Goal: Task Accomplishment & Management: Use online tool/utility

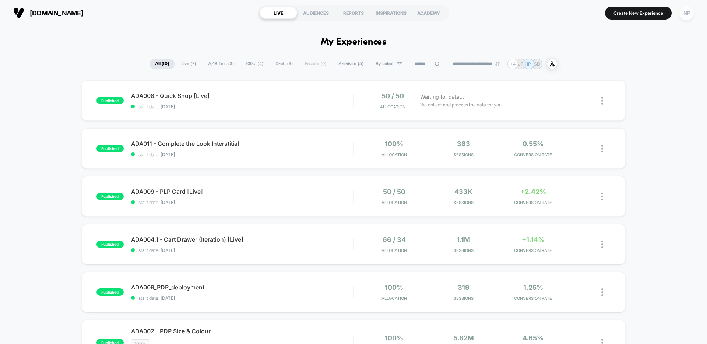
click at [689, 16] on div "NP" at bounding box center [687, 13] width 14 height 14
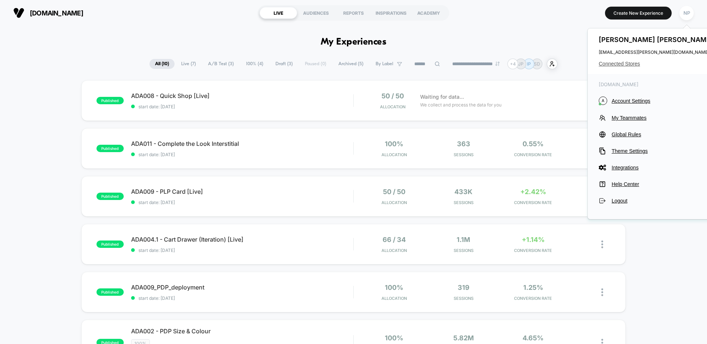
click at [629, 61] on span "Connected Stores" at bounding box center [657, 64] width 116 height 6
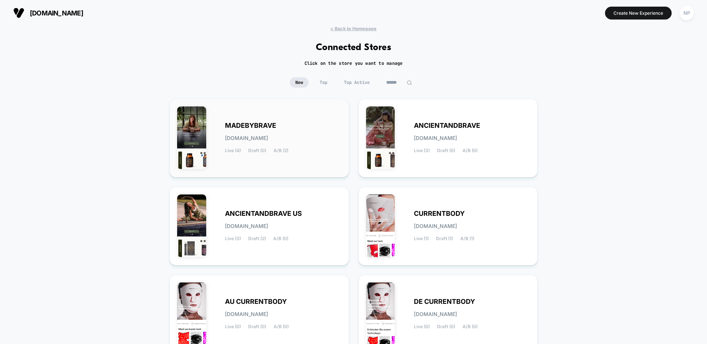
click at [321, 125] on div "MADEBYBRAVE [DOMAIN_NAME] Live (4) Draft (0) A/B (2)" at bounding box center [283, 138] width 116 height 30
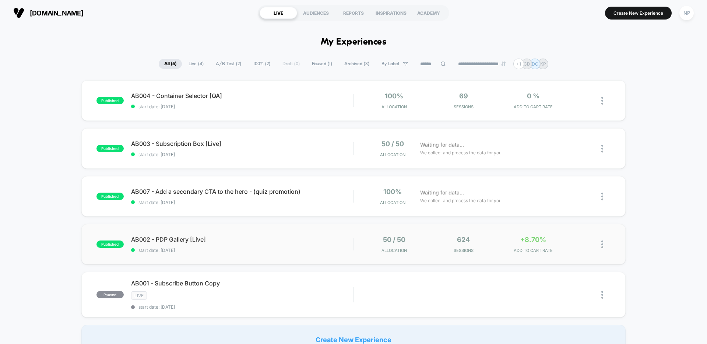
click at [324, 254] on div "published AB002 - PDP Gallery [Live] start date: [DATE] 50 / 50 Allocation 624 …" at bounding box center [353, 244] width 545 height 41
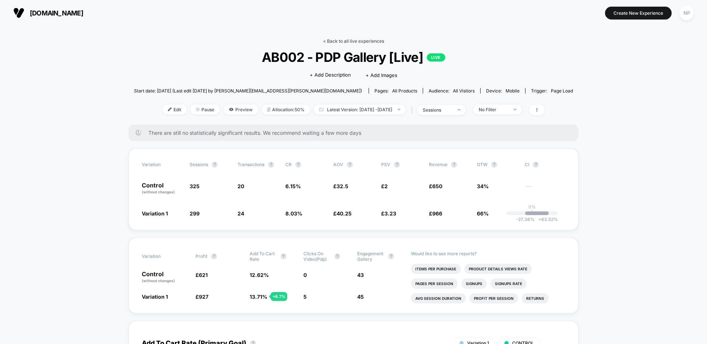
click at [367, 41] on link "< Back to all live experiences" at bounding box center [353, 41] width 61 height 6
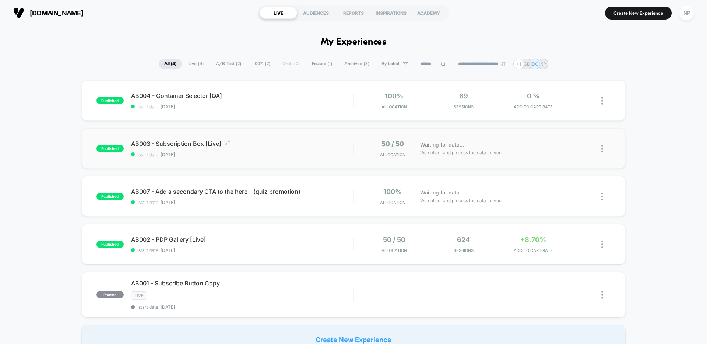
click at [300, 153] on span "start date: [DATE]" at bounding box center [242, 155] width 222 height 6
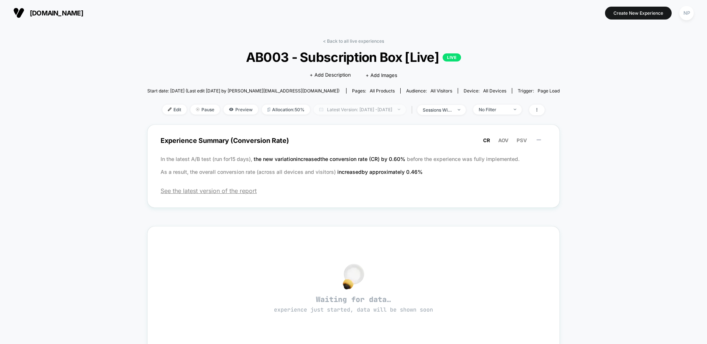
click at [325, 113] on span "Latest Version: [DATE] - [DATE]" at bounding box center [360, 110] width 92 height 10
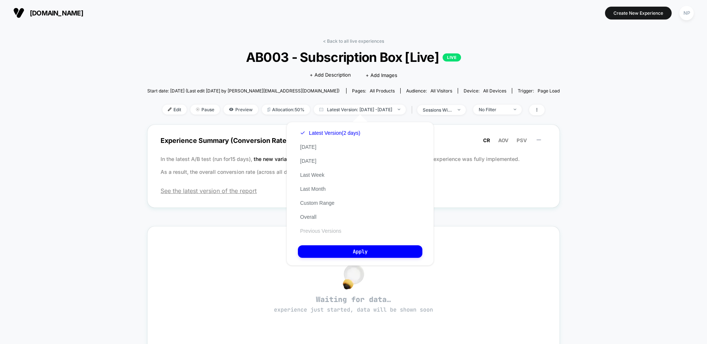
click at [319, 232] on button "Previous Versions" at bounding box center [321, 231] width 46 height 7
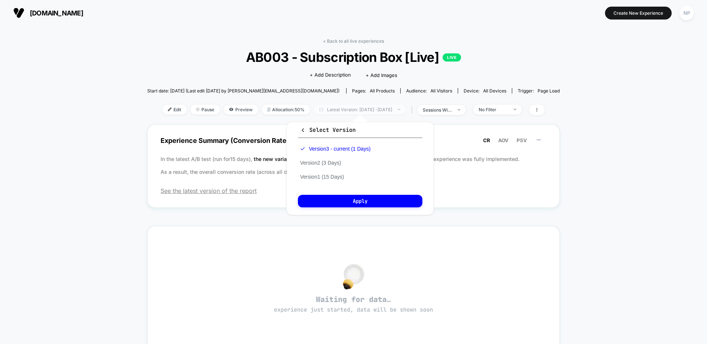
click at [340, 112] on span "Latest Version: [DATE] - [DATE]" at bounding box center [360, 110] width 92 height 10
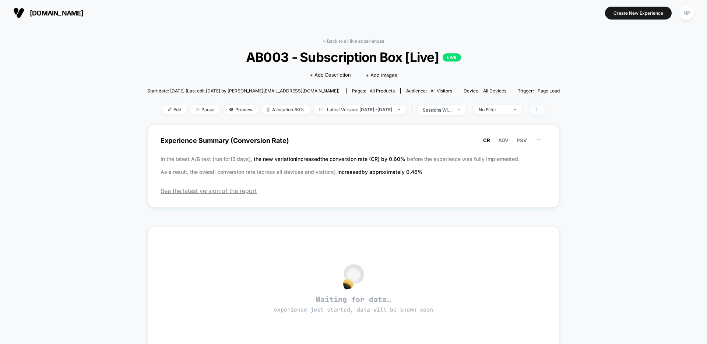
click at [539, 108] on icon at bounding box center [537, 110] width 4 height 4
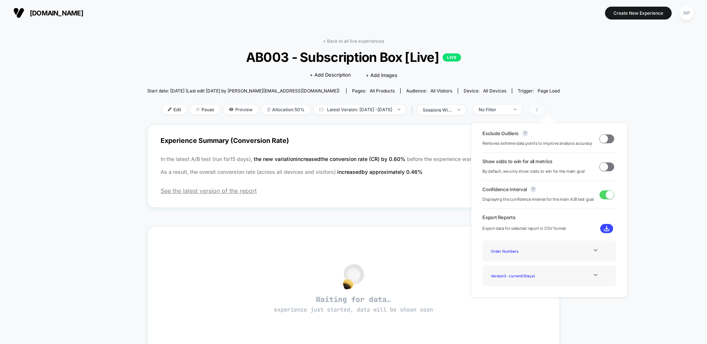
click at [538, 108] on icon at bounding box center [537, 110] width 1 height 4
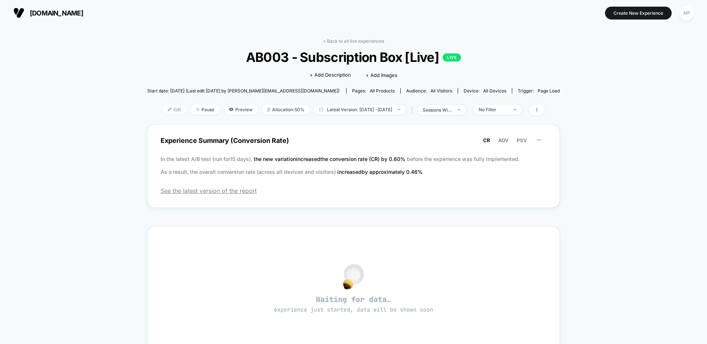
click at [166, 109] on span "Edit" at bounding box center [175, 110] width 24 height 10
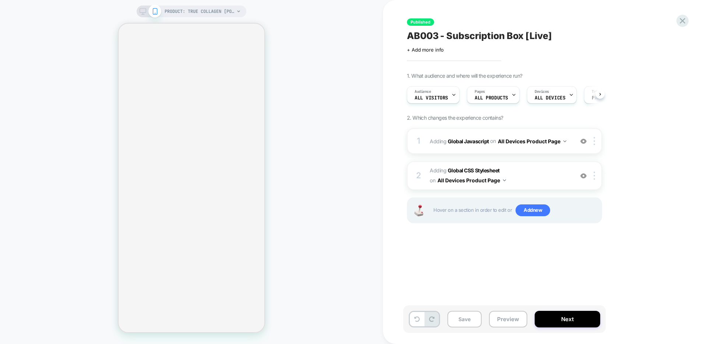
scroll to position [0, 0]
click at [541, 36] on span "AB003 - Subscription Box [Live]" at bounding box center [479, 35] width 145 height 11
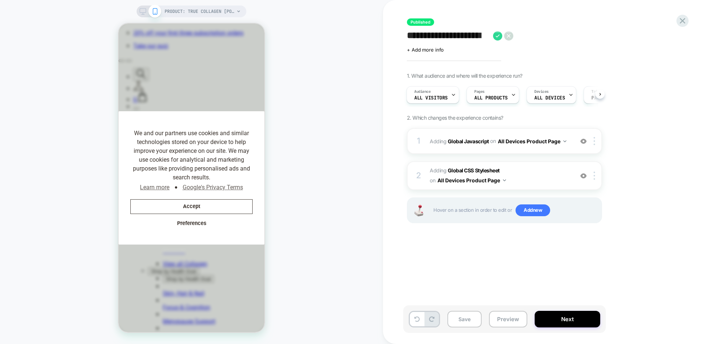
scroll to position [0, 140]
click at [544, 37] on textarea "**********" at bounding box center [509, 35] width 204 height 11
type textarea "**********"
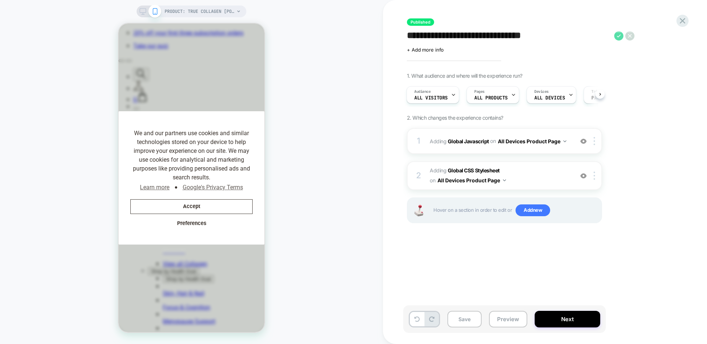
click at [619, 37] on icon at bounding box center [619, 35] width 9 height 9
click at [641, 83] on button "Yes" at bounding box center [639, 84] width 36 height 11
click at [203, 202] on button "Accept" at bounding box center [191, 206] width 122 height 15
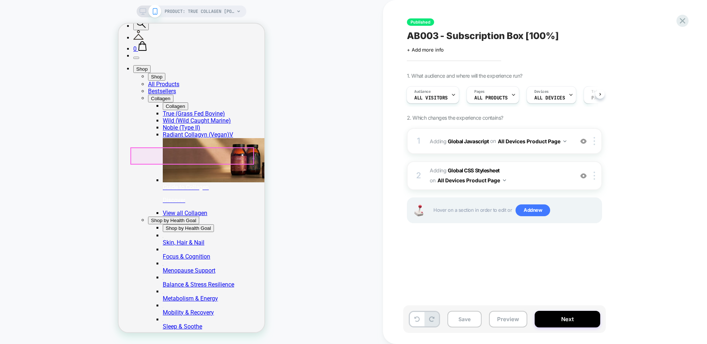
scroll to position [67, 0]
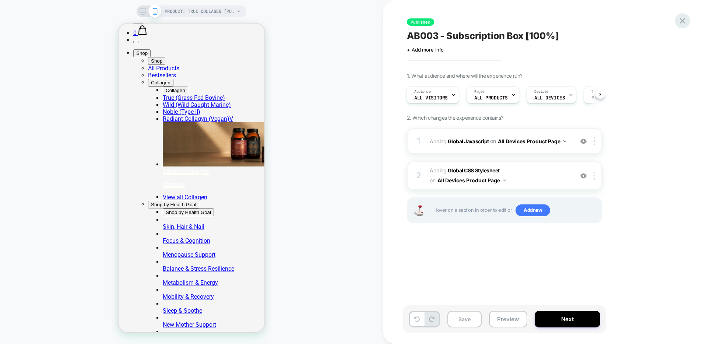
click at [683, 20] on icon at bounding box center [683, 21] width 6 height 6
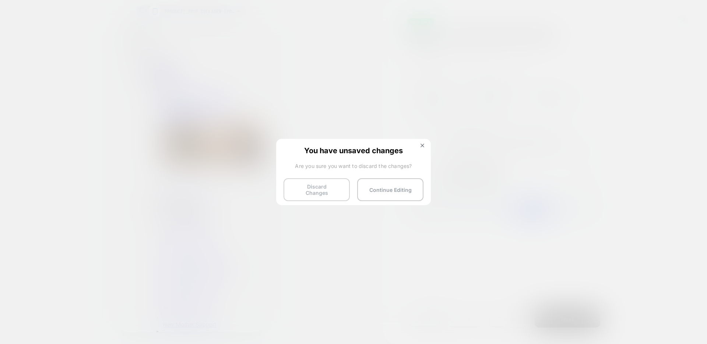
scroll to position [0, 560]
drag, startPoint x: 389, startPoint y: 189, endPoint x: 466, endPoint y: 217, distance: 81.9
click at [392, 189] on button "Continue Editing" at bounding box center [390, 189] width 66 height 23
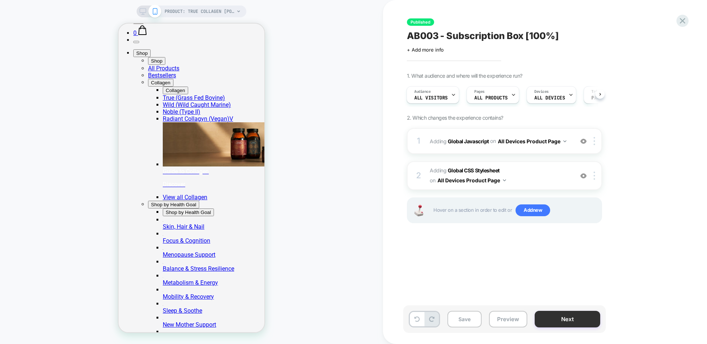
click at [547, 314] on button "Next" at bounding box center [568, 319] width 66 height 17
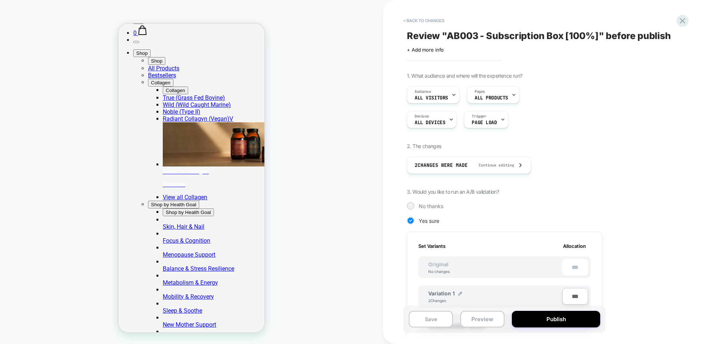
scroll to position [0, 700]
click at [574, 295] on input "***" at bounding box center [576, 296] width 26 height 17
type input "***"
type input "**"
type input "***"
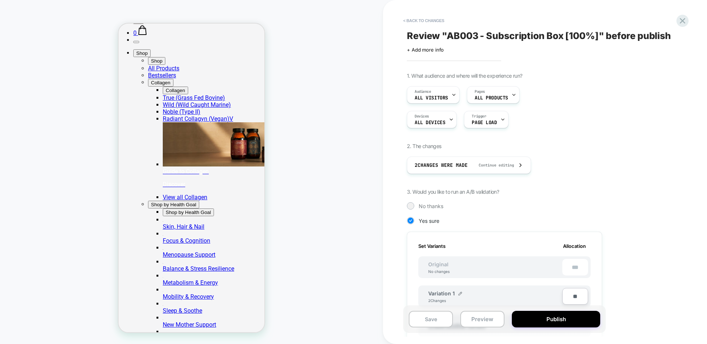
type input "***"
type input "**"
type input "****"
click at [555, 318] on button "Publish" at bounding box center [556, 319] width 88 height 17
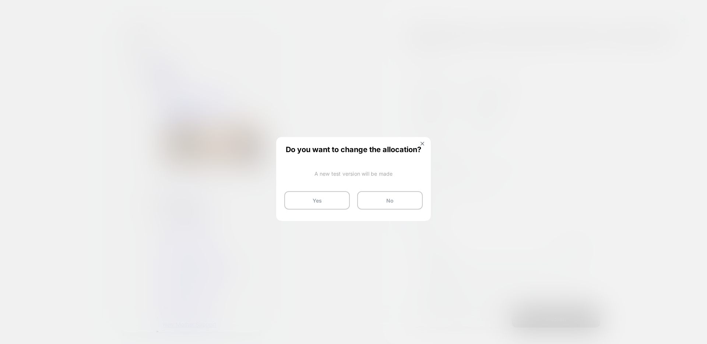
scroll to position [0, 0]
click at [335, 202] on button "Yes" at bounding box center [317, 200] width 66 height 18
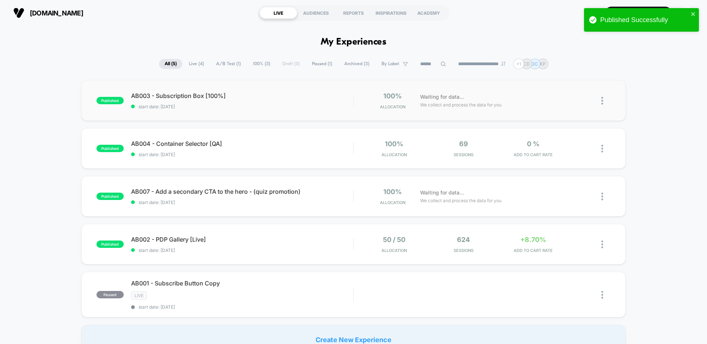
click at [279, 110] on div "published AB003 - Subscription Box [100%] start date: [DATE] 100% Allocation Wa…" at bounding box center [353, 100] width 545 height 41
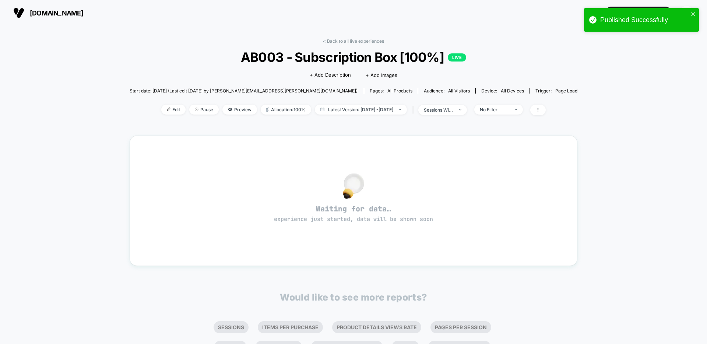
drag, startPoint x: 339, startPoint y: 41, endPoint x: 448, endPoint y: 71, distance: 112.6
click at [341, 40] on link "< Back to all live experiences" at bounding box center [353, 41] width 61 height 6
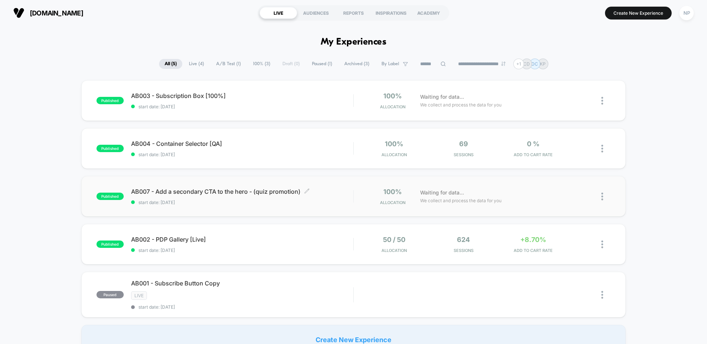
click at [330, 192] on span "AB007 - Add a secondary CTA to the hero - (quiz promotion) Click to edit experi…" at bounding box center [242, 191] width 222 height 7
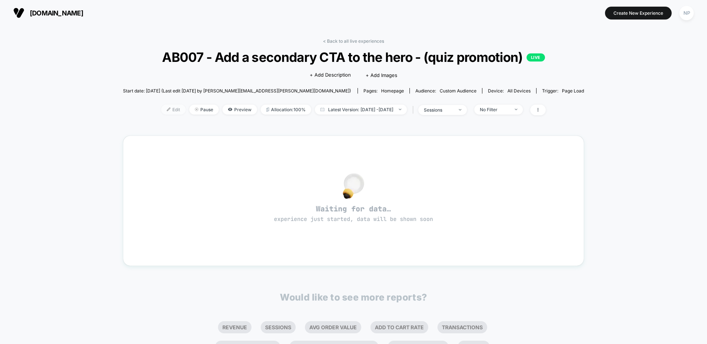
click at [167, 111] on img at bounding box center [169, 110] width 4 height 4
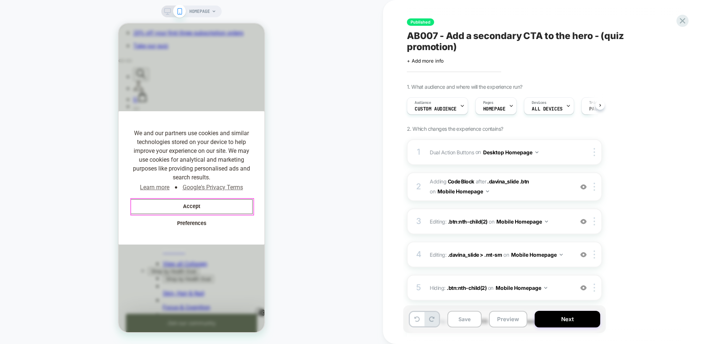
scroll to position [0, 0]
drag, startPoint x: 227, startPoint y: 207, endPoint x: 248, endPoint y: 207, distance: 21.0
click at [227, 206] on button "Accept" at bounding box center [191, 206] width 122 height 15
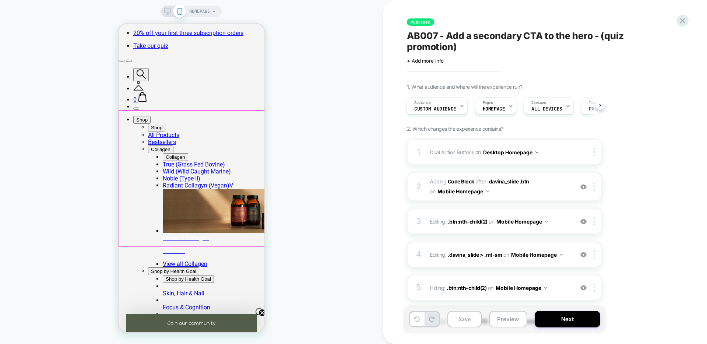
scroll to position [0, 152]
click at [168, 11] on icon at bounding box center [167, 11] width 7 height 7
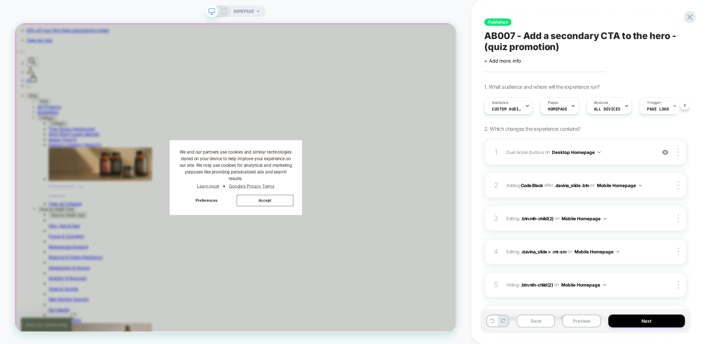
scroll to position [0, 0]
click at [345, 262] on button "Accept" at bounding box center [348, 259] width 75 height 15
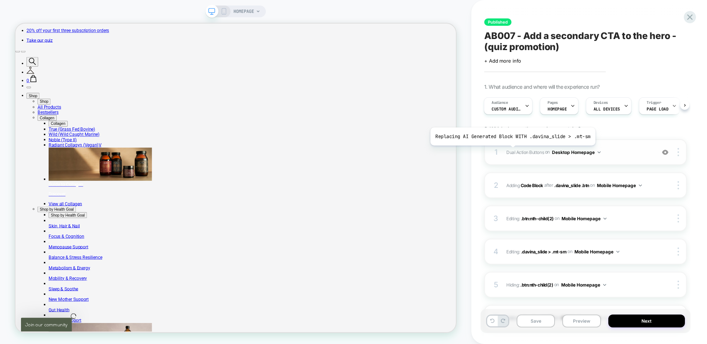
scroll to position [0, 90]
click at [531, 154] on span "Dual Action Buttons" at bounding box center [526, 152] width 38 height 6
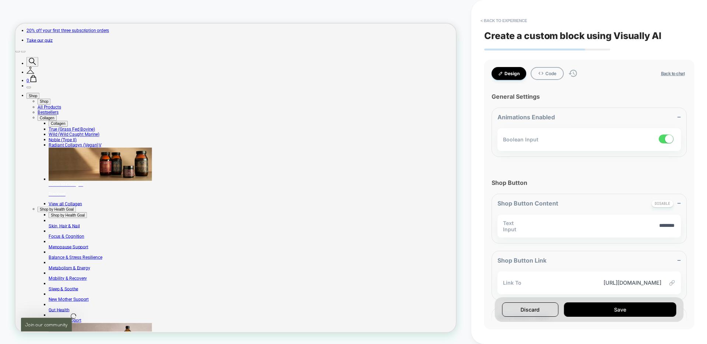
scroll to position [0, 588]
click at [542, 73] on icon at bounding box center [541, 73] width 5 height 3
type textarea "*"
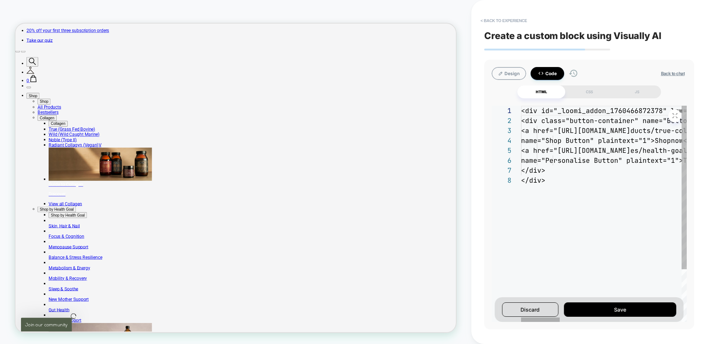
scroll to position [60, 0]
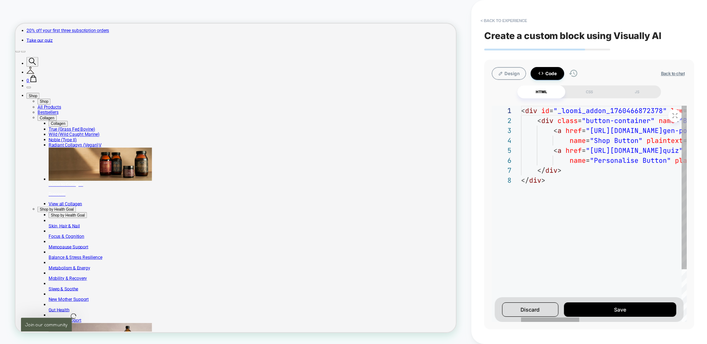
type textarea "**********"
click at [590, 92] on div "CSS" at bounding box center [590, 91] width 48 height 13
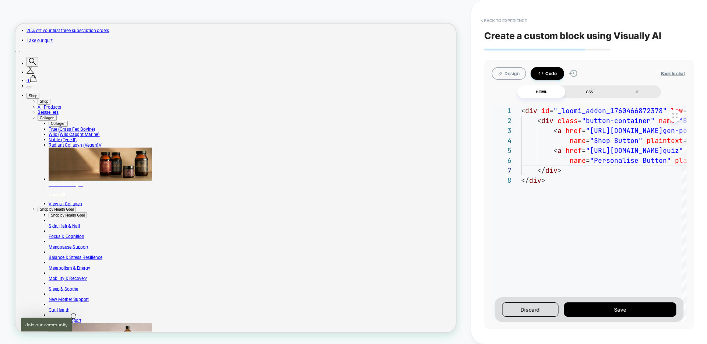
type textarea "*"
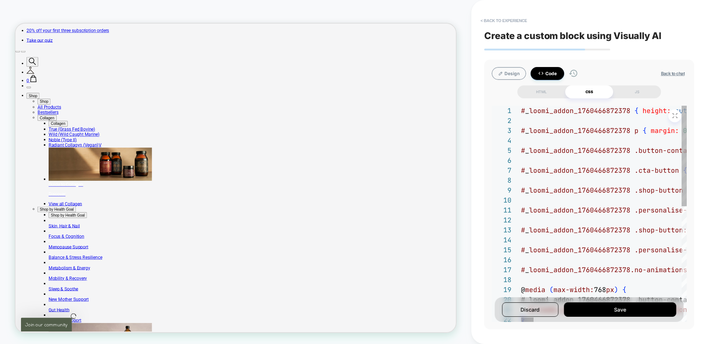
type textarea "**********"
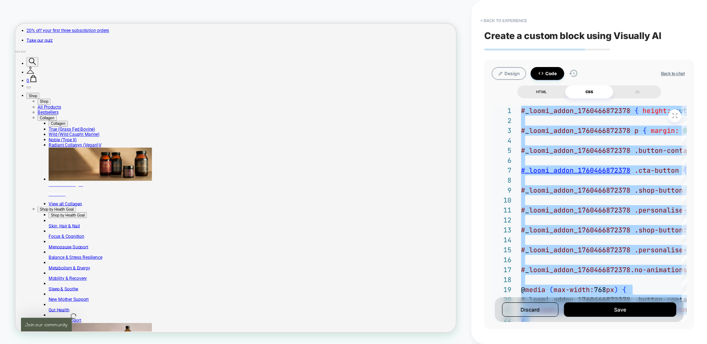
scroll to position [0, 0]
click at [546, 94] on div "HTML" at bounding box center [542, 91] width 48 height 13
type textarea "*"
type textarea "**********"
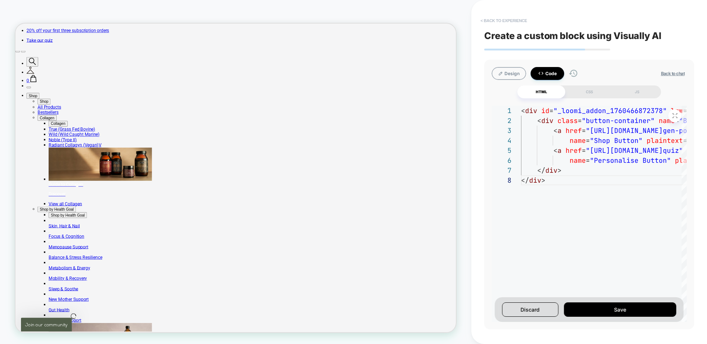
click at [525, 18] on button "< Back to experience" at bounding box center [504, 21] width 54 height 12
click at [529, 63] on button "Yes" at bounding box center [524, 64] width 36 height 11
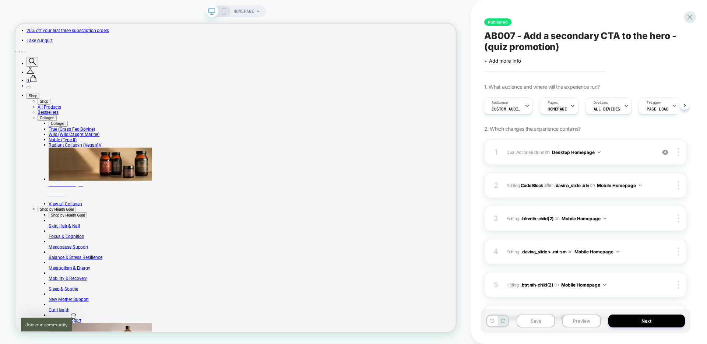
scroll to position [0, 588]
click at [691, 18] on icon at bounding box center [690, 17] width 10 height 10
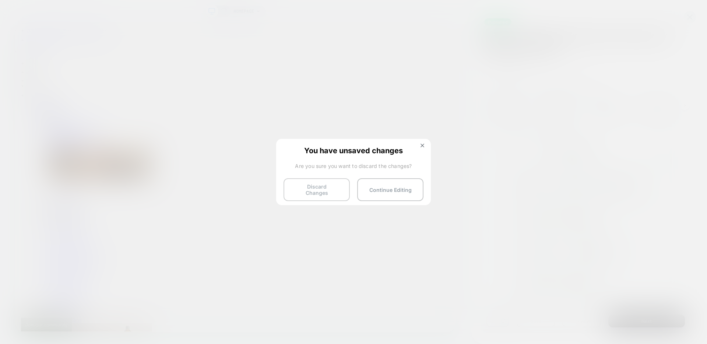
click at [326, 193] on button "Discard Changes" at bounding box center [317, 189] width 66 height 23
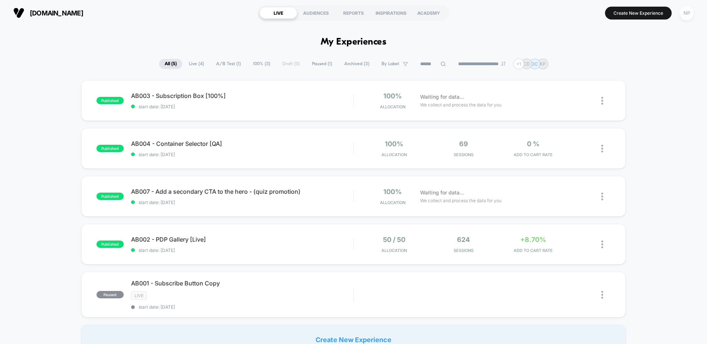
click at [685, 16] on div "NP" at bounding box center [687, 13] width 14 height 14
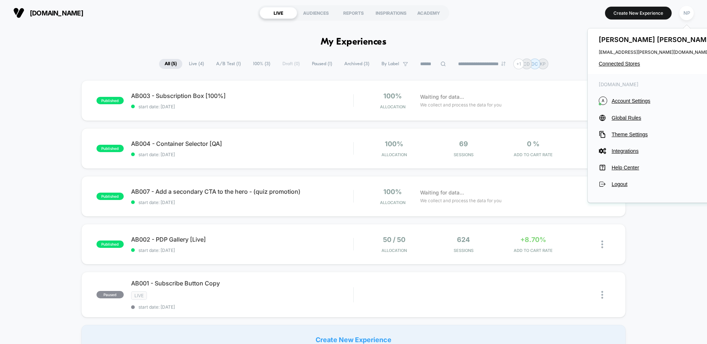
click at [622, 60] on div "[PERSON_NAME] [PERSON_NAME][EMAIL_ADDRESS][PERSON_NAME][DOMAIN_NAME] Connected …" at bounding box center [657, 51] width 139 height 46
click at [620, 64] on span "Connected Stores" at bounding box center [657, 64] width 116 height 6
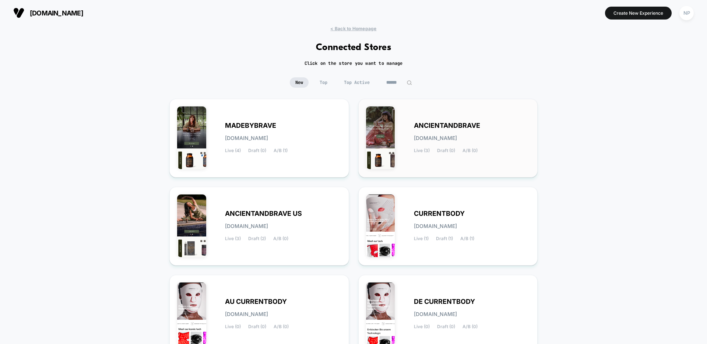
click at [424, 153] on span "Live (3)" at bounding box center [422, 150] width 16 height 5
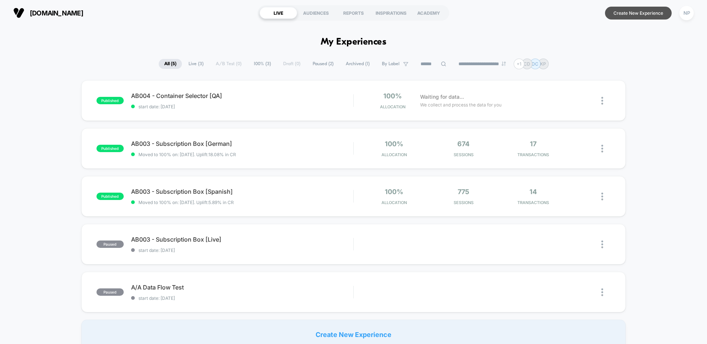
click at [617, 14] on button "Create New Experience" at bounding box center [638, 13] width 67 height 13
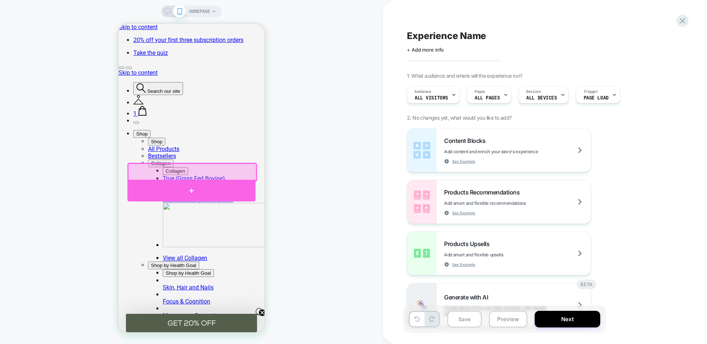
scroll to position [0, 152]
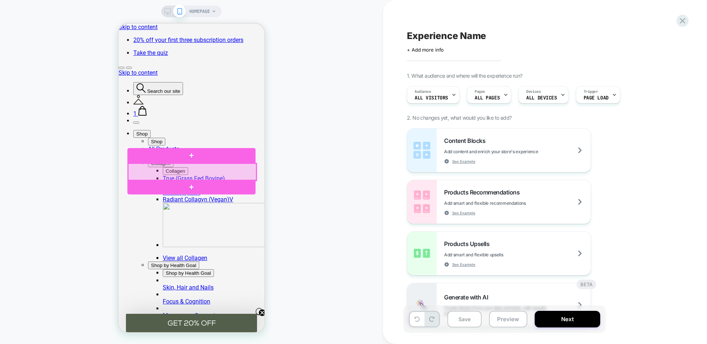
click at [219, 169] on div at bounding box center [192, 172] width 128 height 17
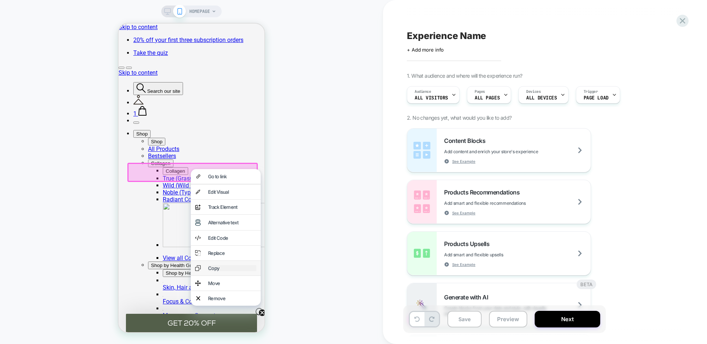
click at [223, 271] on div "Copy" at bounding box center [232, 268] width 48 height 6
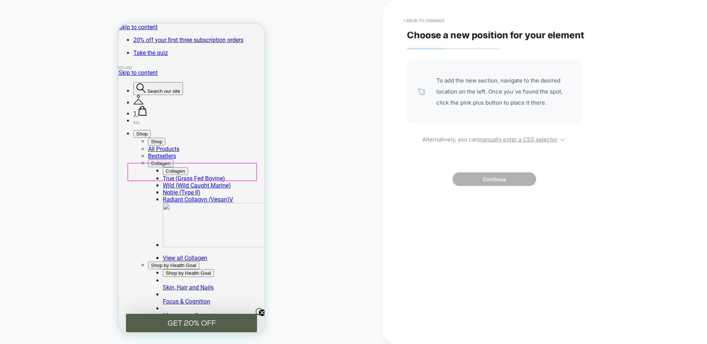
scroll to position [0, 0]
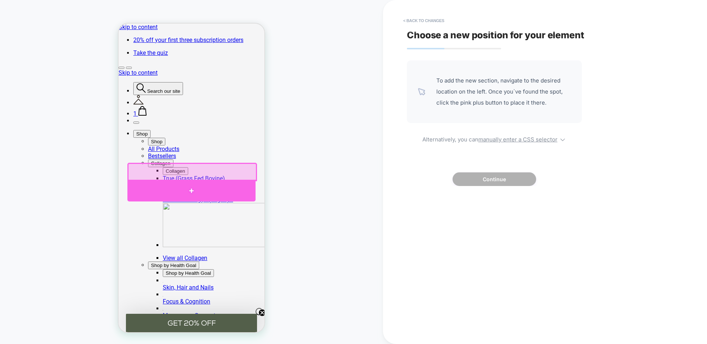
click at [219, 186] on div at bounding box center [191, 191] width 128 height 22
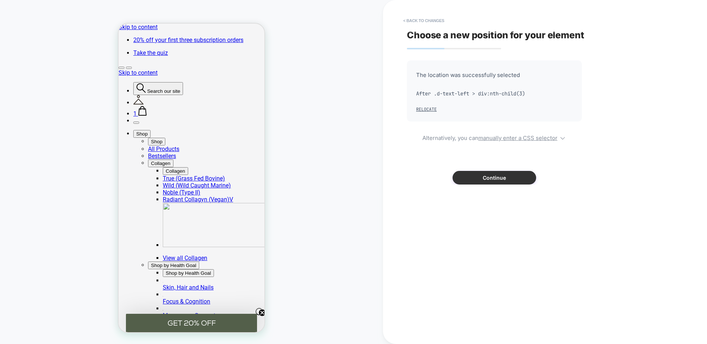
click at [475, 182] on button "Continue" at bounding box center [495, 178] width 84 height 14
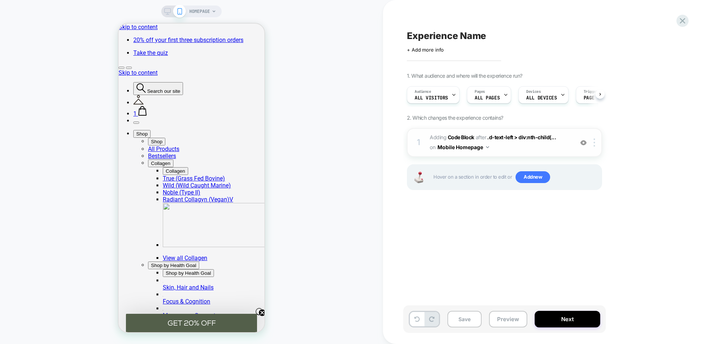
scroll to position [0, 0]
click at [462, 137] on b "Code Block" at bounding box center [461, 137] width 27 height 6
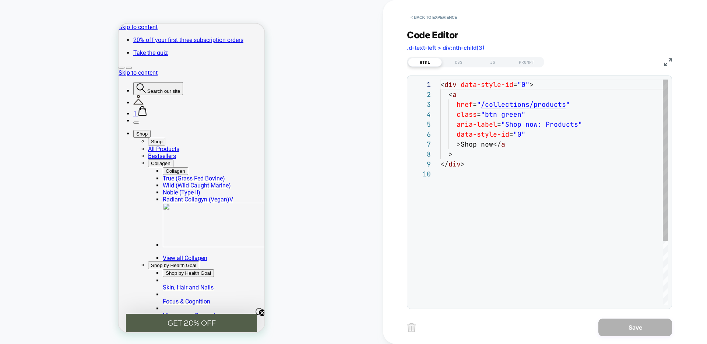
scroll to position [0, 0]
click at [534, 135] on div "< div data-style-id = "0" > < a href = " /collections/products " class = "btn g…" at bounding box center [555, 237] width 228 height 315
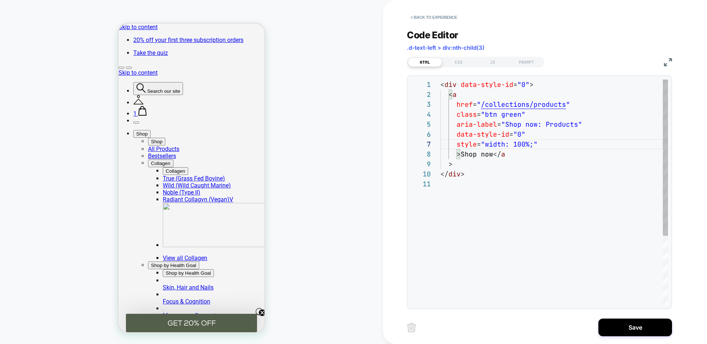
scroll to position [0, 13]
click at [520, 115] on div "< div data-style-id = "0" > < a href = " /collections/products " class = "btn g…" at bounding box center [555, 242] width 228 height 325
drag, startPoint x: 532, startPoint y: 144, endPoint x: 533, endPoint y: 150, distance: 5.3
click at [532, 145] on div "< div data-style-id = "0" > < a href = " /collections/products " class = "btn g…" at bounding box center [555, 242] width 228 height 325
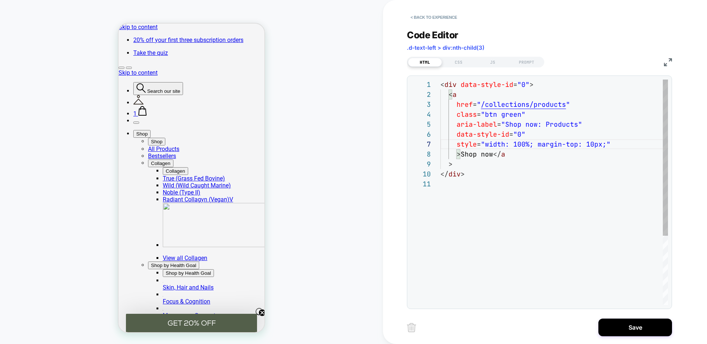
drag, startPoint x: 603, startPoint y: 144, endPoint x: 602, endPoint y: 175, distance: 30.6
click at [603, 146] on span ""width: 100%; margin-top: 10px;"" at bounding box center [546, 144] width 130 height 8
drag, startPoint x: 490, startPoint y: 154, endPoint x: 461, endPoint y: 155, distance: 29.5
click at [461, 155] on div "< div data-style-id = "0" > < a href = " /collections/products " class = "btn g…" at bounding box center [555, 242] width 228 height 325
drag, startPoint x: 604, startPoint y: 144, endPoint x: 603, endPoint y: 150, distance: 6.6
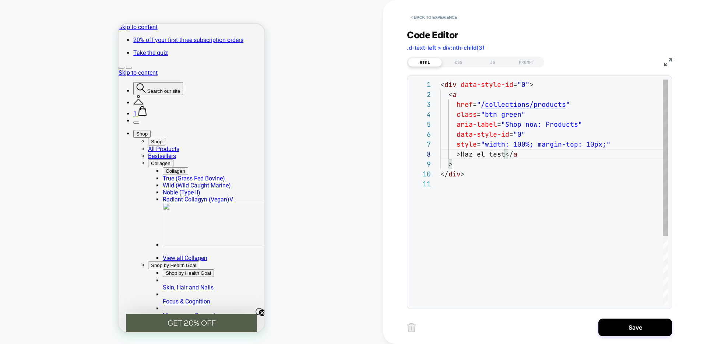
click at [604, 144] on div "< div data-style-id = "0" > < a href = " /collections/products " class = "btn g…" at bounding box center [555, 242] width 228 height 325
type textarea "**********"
click at [463, 61] on div "CSS" at bounding box center [459, 62] width 34 height 9
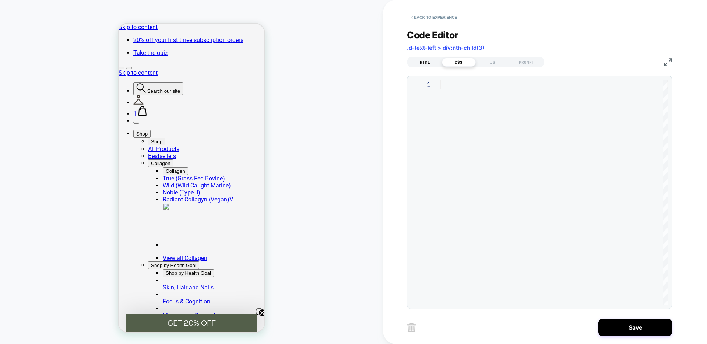
click at [428, 65] on div "HTML" at bounding box center [425, 62] width 34 height 9
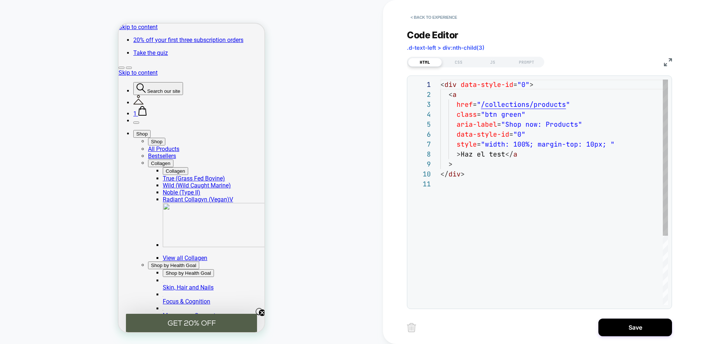
scroll to position [99, 0]
click at [603, 146] on div "< div data-style-id = "0" > < a href = " /collections/products " class = "btn g…" at bounding box center [555, 242] width 228 height 325
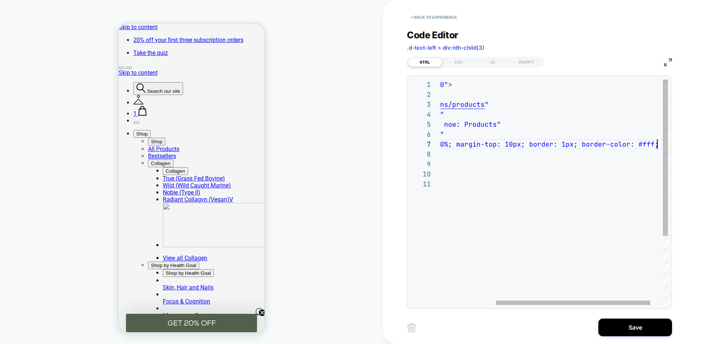
scroll to position [60, 298]
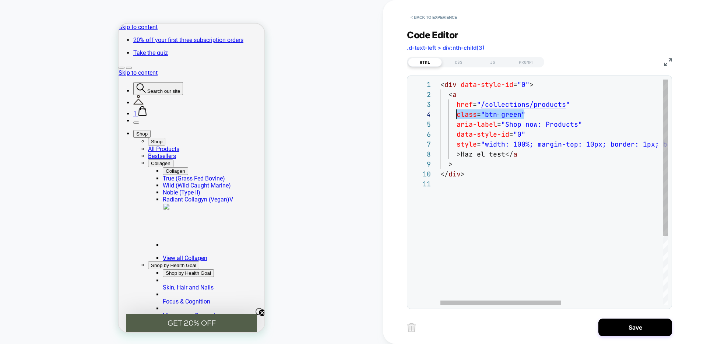
drag, startPoint x: 525, startPoint y: 114, endPoint x: 457, endPoint y: 114, distance: 67.4
click at [457, 114] on div "< div data-style-id = "0" > < a href = " /collections/products " class = "btn g…" at bounding box center [650, 242] width 419 height 325
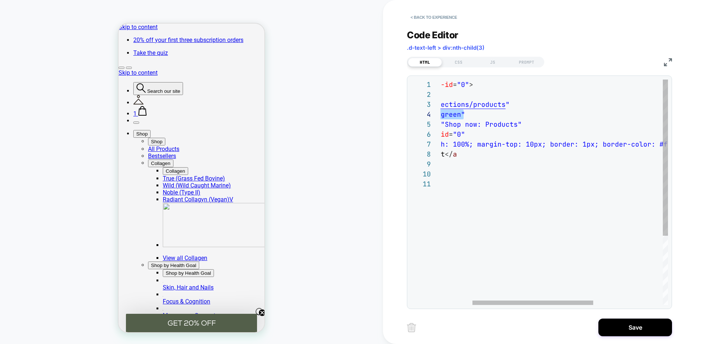
click at [547, 144] on div "< div data-style-id = "0" > < a href = " /collections/products " class = "btn g…" at bounding box center [589, 242] width 419 height 325
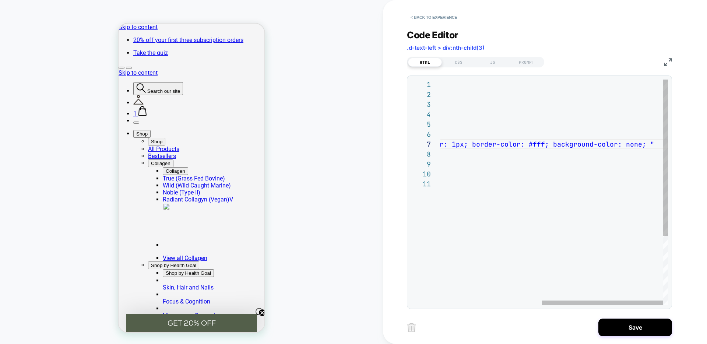
click at [640, 144] on div "< div data-style-id = "0" > < a href = " /collections/products " class = "btn g…" at bounding box center [458, 242] width 419 height 325
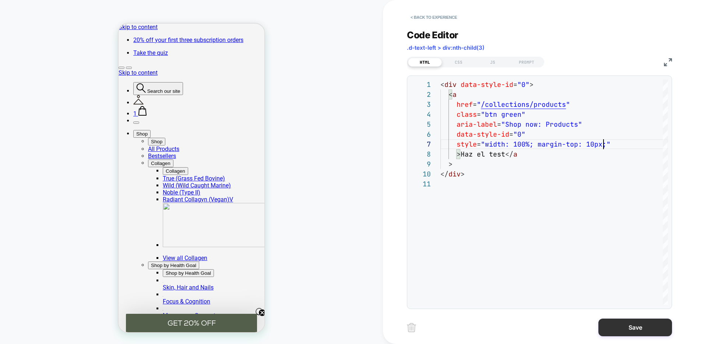
type textarea "**********"
click at [616, 324] on button "Save" at bounding box center [636, 328] width 74 height 18
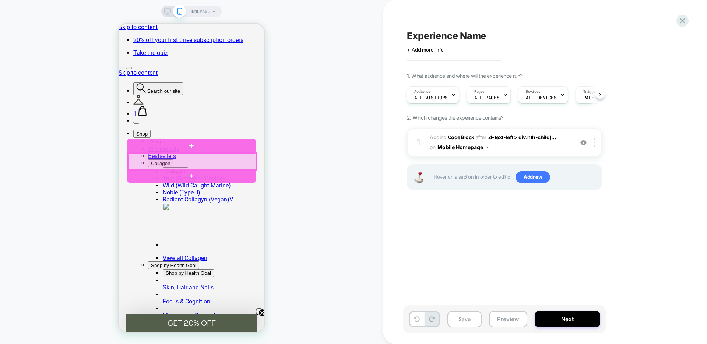
click at [195, 158] on div at bounding box center [192, 161] width 128 height 17
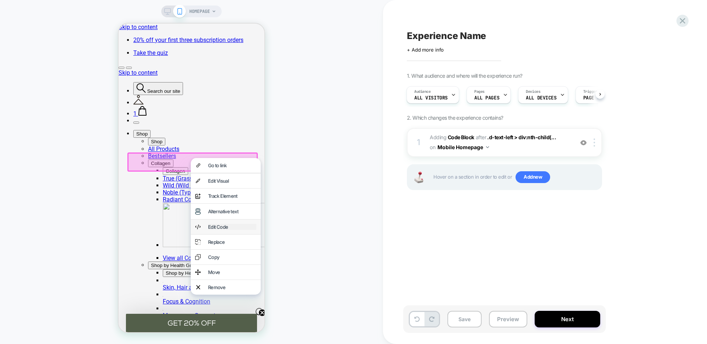
click at [221, 230] on div "Edit Code" at bounding box center [232, 227] width 48 height 6
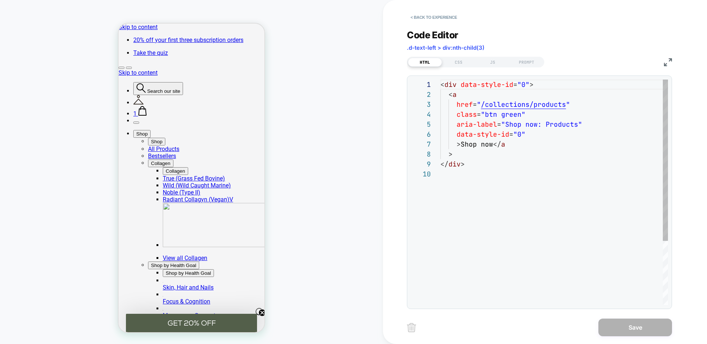
click at [531, 134] on div "< div data-style-id = "0" > < a href = " /collections/products " class = "btn g…" at bounding box center [555, 237] width 228 height 315
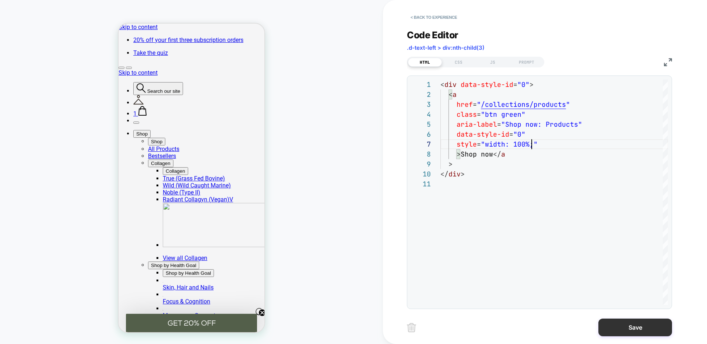
type textarea "**********"
click at [626, 324] on button "Save" at bounding box center [636, 328] width 74 height 18
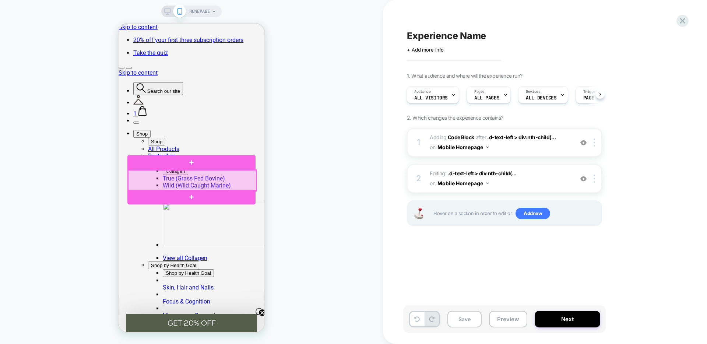
click at [220, 182] on div at bounding box center [192, 180] width 128 height 21
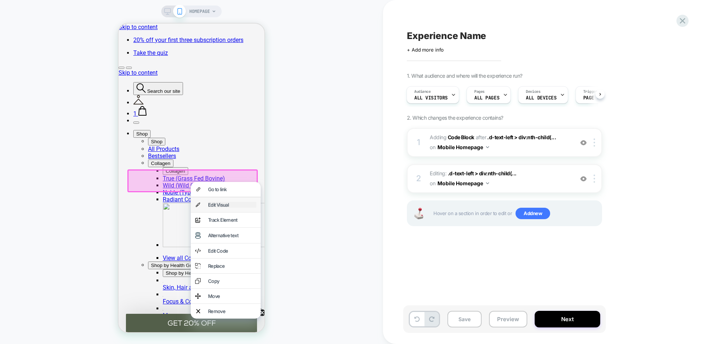
click at [224, 206] on div "Edit Visual" at bounding box center [232, 205] width 48 height 6
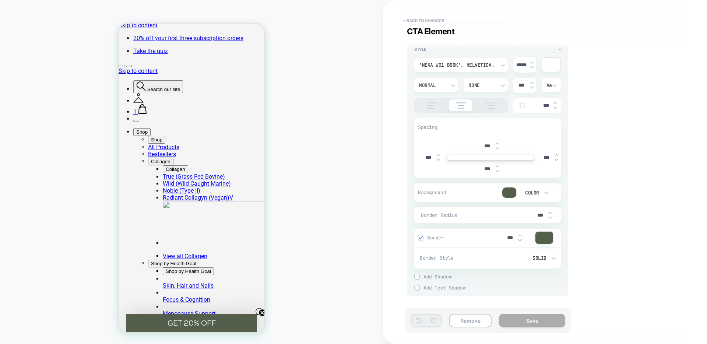
click at [545, 237] on div at bounding box center [545, 238] width 18 height 12
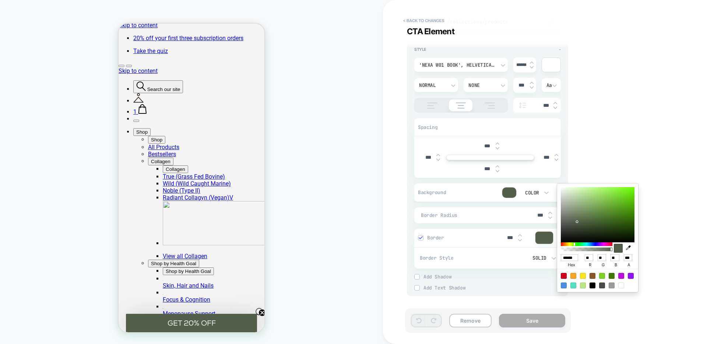
type textarea "*"
type input "******"
type input "**"
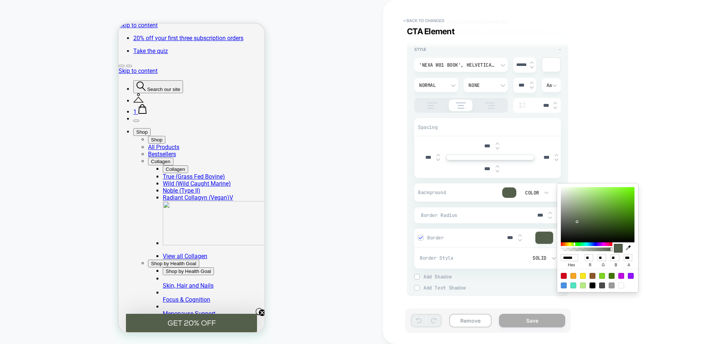
type textarea "*"
type input "******"
type input "**"
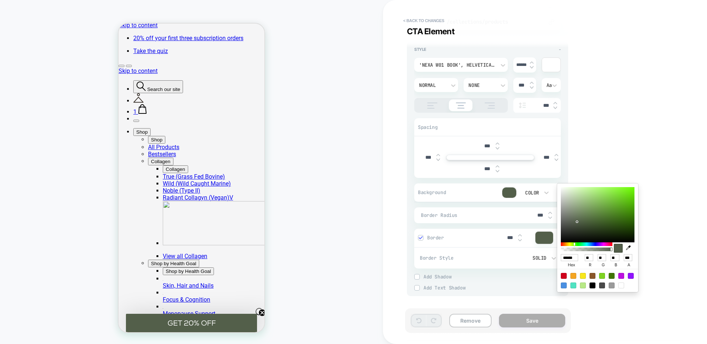
type textarea "*"
type input "******"
type input "***"
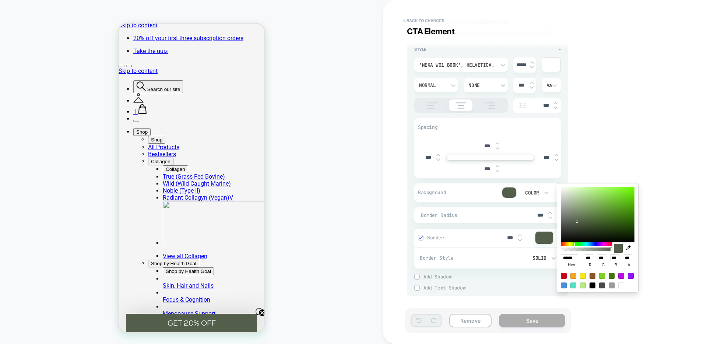
type textarea "*"
type input "******"
type input "**"
type input "***"
type input "*"
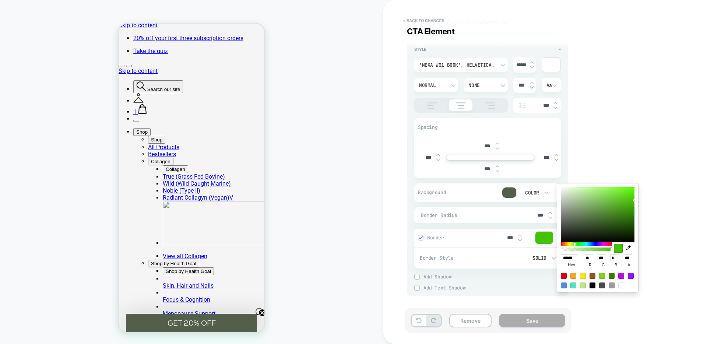
type textarea "*"
type input "******"
type input "***"
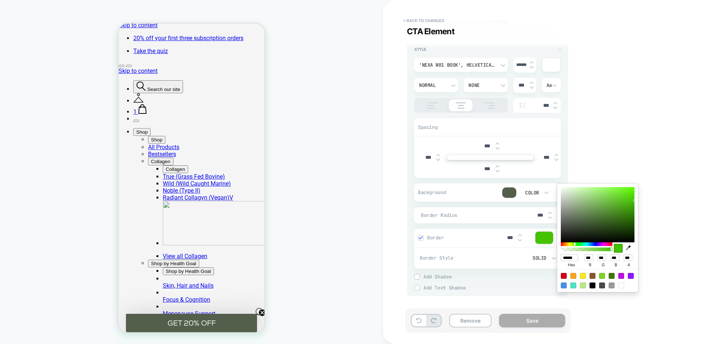
type textarea "*"
type input "******"
type input "***"
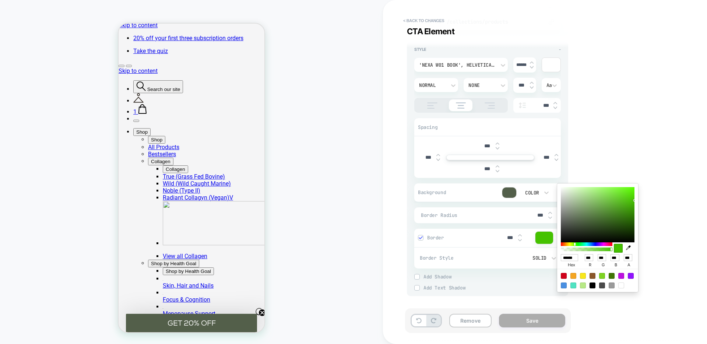
type textarea "*"
type input "******"
type input "***"
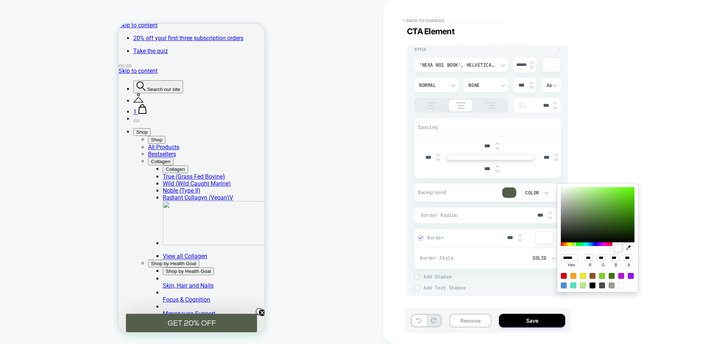
drag, startPoint x: 587, startPoint y: 226, endPoint x: 557, endPoint y: 179, distance: 55.0
click at [556, 181] on div "****** hex *** r *** g *** b *** a" at bounding box center [598, 238] width 88 height 116
click at [605, 166] on div "**********" at bounding box center [541, 171] width 276 height 329
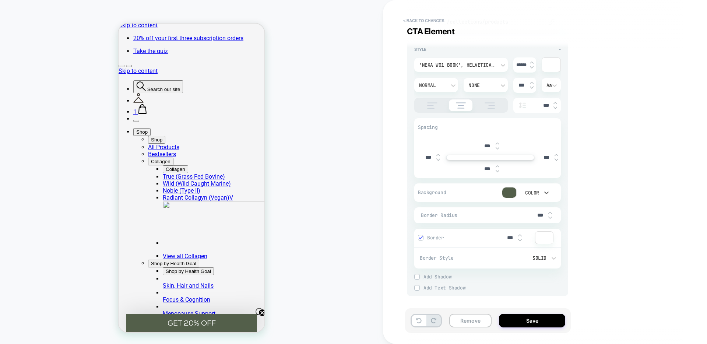
click at [525, 192] on div "Color" at bounding box center [531, 193] width 15 height 6
click at [527, 211] on div "None" at bounding box center [535, 211] width 31 height 15
click at [534, 195] on div "None" at bounding box center [531, 193] width 15 height 6
click at [531, 223] on div "Color" at bounding box center [535, 227] width 31 height 15
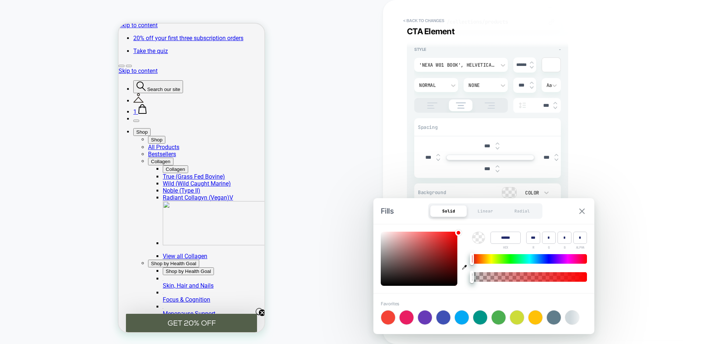
click at [581, 212] on img at bounding box center [583, 212] width 6 height 6
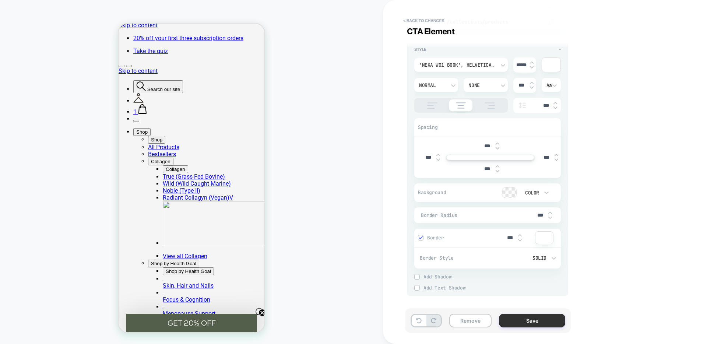
click at [530, 321] on button "Save" at bounding box center [532, 321] width 66 height 14
type textarea "*"
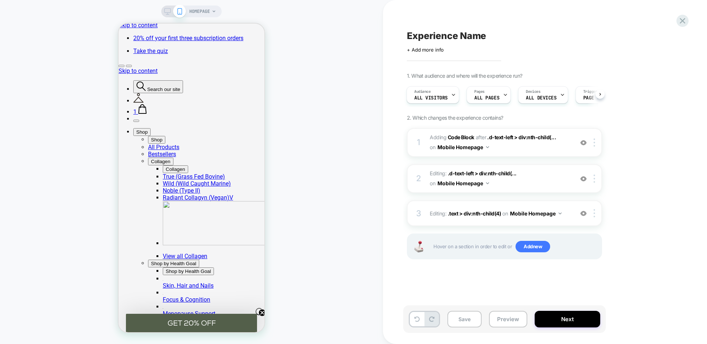
click at [166, 14] on icon at bounding box center [167, 11] width 7 height 7
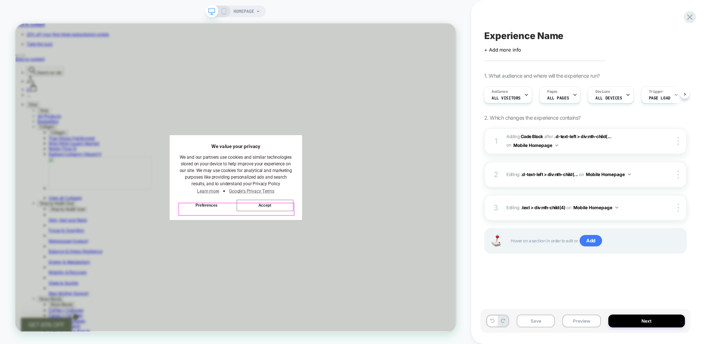
click at [368, 268] on button "Accept" at bounding box center [348, 266] width 75 height 15
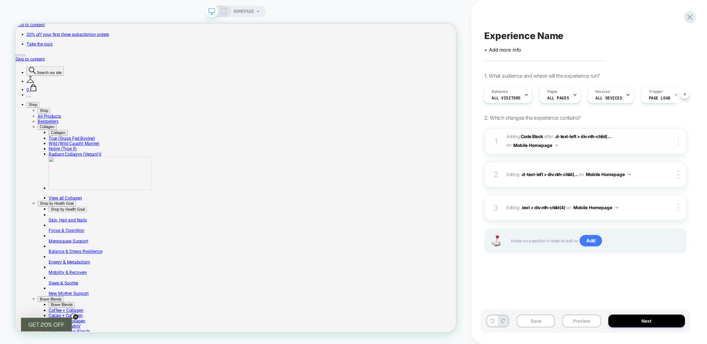
click at [679, 142] on img at bounding box center [678, 141] width 1 height 8
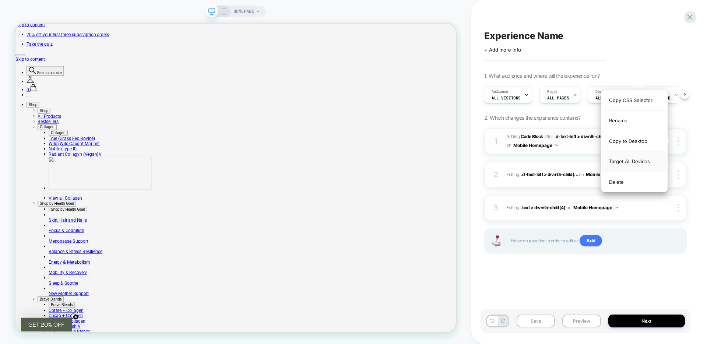
click at [650, 161] on div "Target All Devices" at bounding box center [635, 161] width 66 height 20
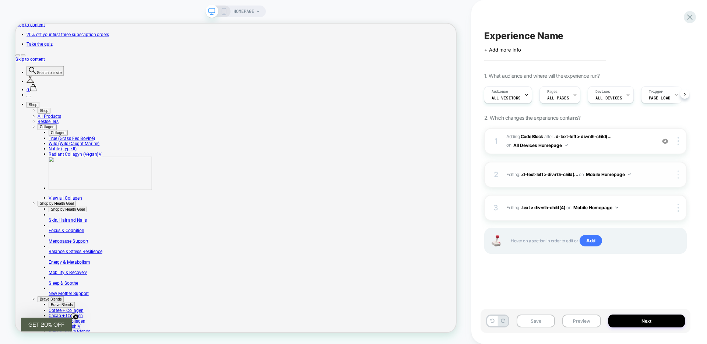
click at [678, 174] on img at bounding box center [678, 175] width 1 height 8
click at [678, 177] on img at bounding box center [678, 175] width 1 height 8
click at [685, 175] on div at bounding box center [680, 175] width 14 height 8
click at [532, 137] on b "Code Block" at bounding box center [532, 137] width 22 height 6
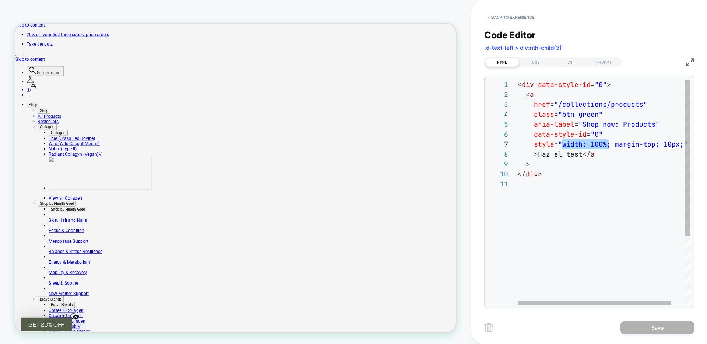
drag, startPoint x: 562, startPoint y: 144, endPoint x: 609, endPoint y: 144, distance: 46.8
click at [609, 144] on div "< div data-style-id = "0" > < a href = " /collections/products " class = "btn g…" at bounding box center [612, 242] width 188 height 325
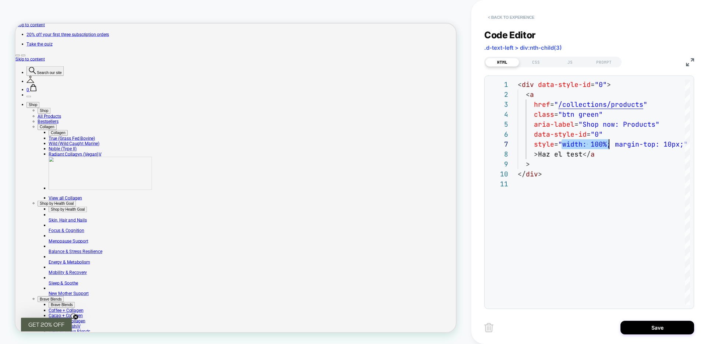
type textarea "**********"
click at [519, 15] on button "< Back to experience" at bounding box center [512, 17] width 54 height 12
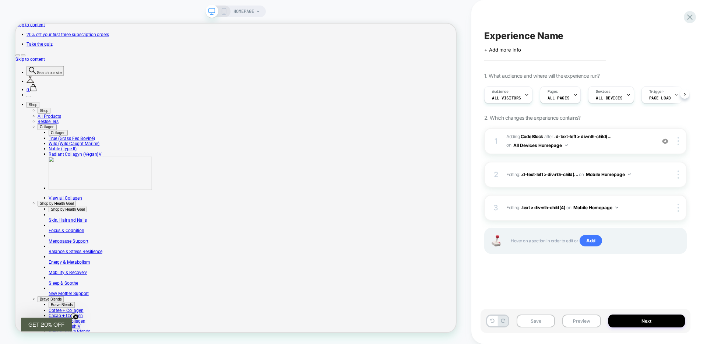
scroll to position [0, 0]
click at [679, 144] on div at bounding box center [680, 141] width 14 height 8
click at [693, 154] on div "Experience Name Click to edit experience details + Add more info 1. What audien…" at bounding box center [590, 172] width 210 height 344
click at [681, 141] on div at bounding box center [680, 141] width 14 height 8
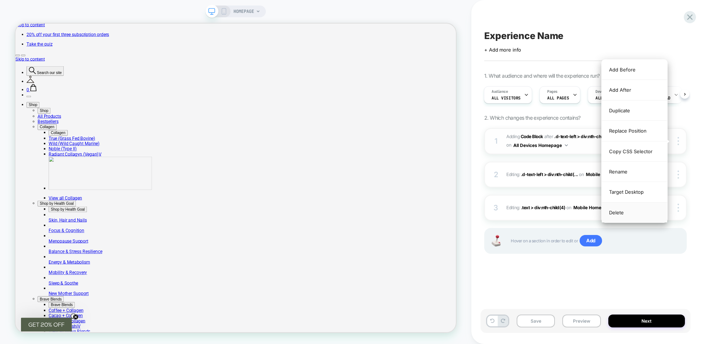
click at [639, 212] on div "Delete" at bounding box center [635, 213] width 66 height 20
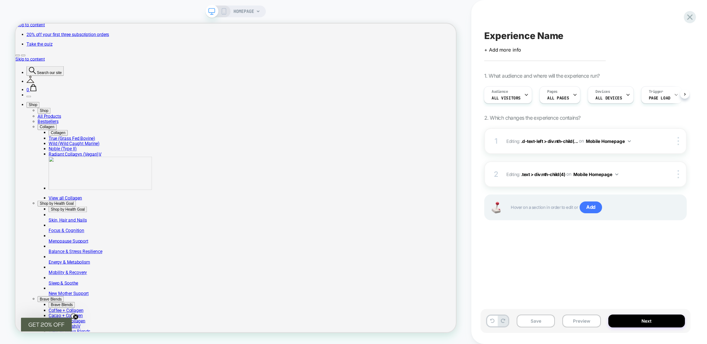
click at [223, 10] on icon at bounding box center [224, 11] width 7 height 7
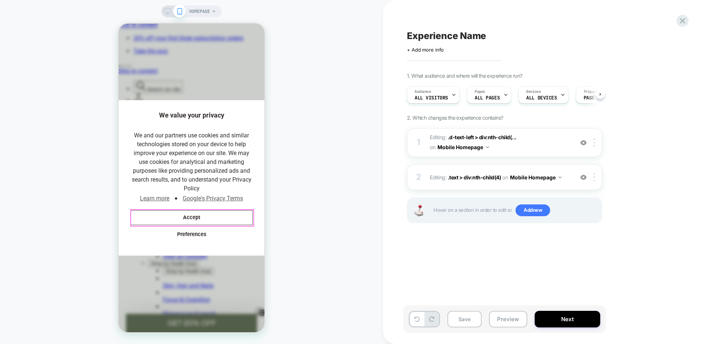
scroll to position [0, 0]
click at [192, 216] on button "Accept" at bounding box center [191, 217] width 122 height 15
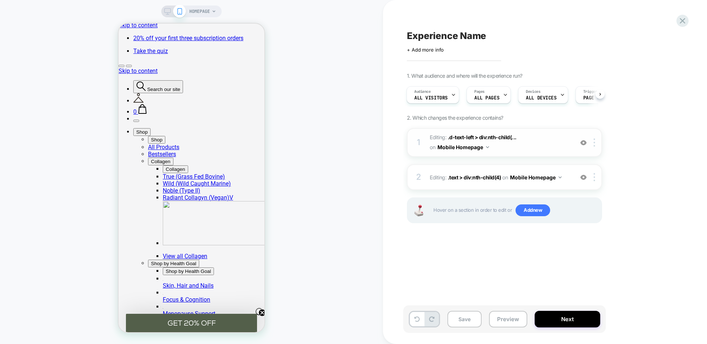
scroll to position [0, 152]
click at [418, 322] on button at bounding box center [417, 319] width 14 height 14
click at [415, 321] on icon at bounding box center [418, 320] width 6 height 6
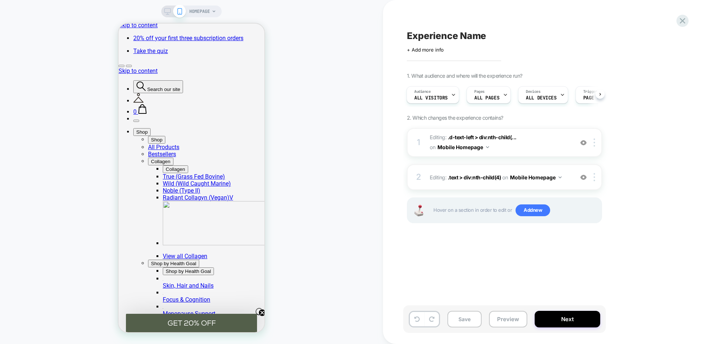
click at [169, 12] on rect at bounding box center [168, 10] width 6 height 4
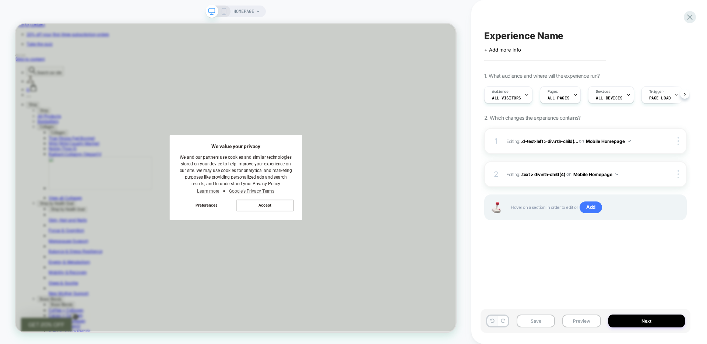
scroll to position [0, 0]
click at [492, 322] on icon at bounding box center [492, 321] width 4 height 4
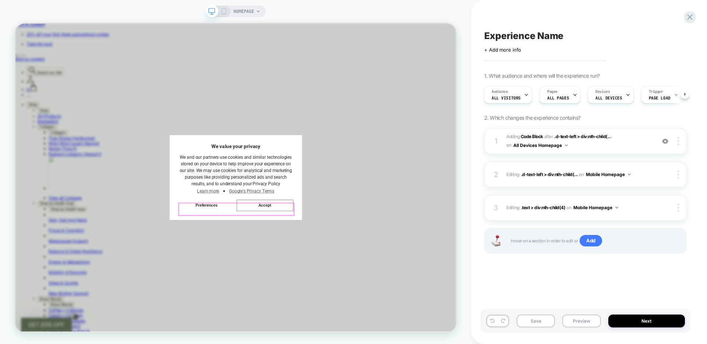
click at [337, 267] on button "Accept" at bounding box center [348, 266] width 75 height 15
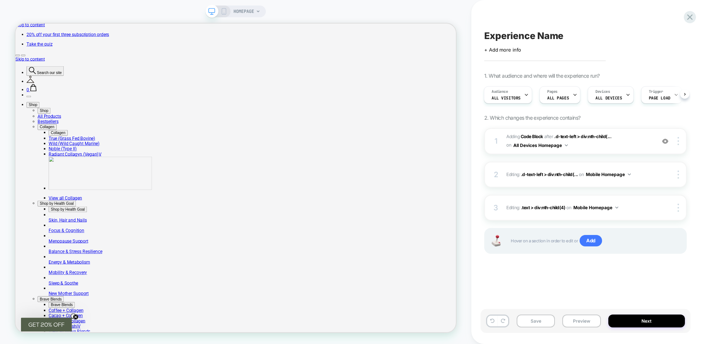
click at [225, 12] on icon at bounding box center [224, 11] width 7 height 7
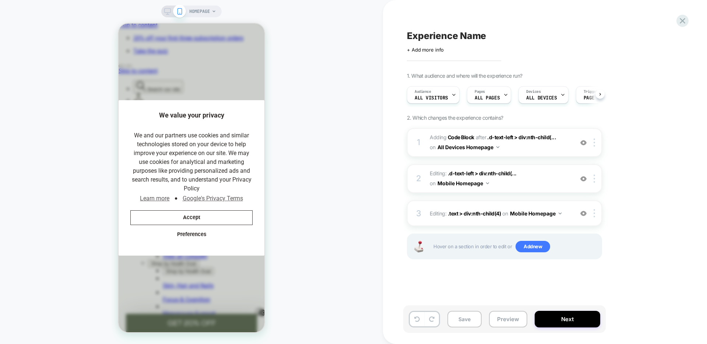
scroll to position [0, 0]
click at [219, 216] on button "Accept" at bounding box center [191, 217] width 122 height 15
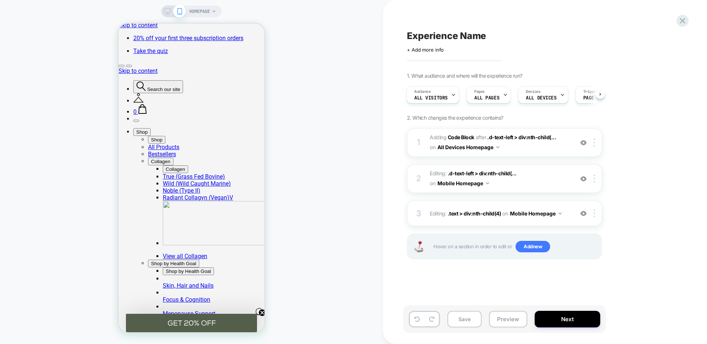
scroll to position [0, 152]
click at [170, 14] on icon at bounding box center [167, 11] width 7 height 7
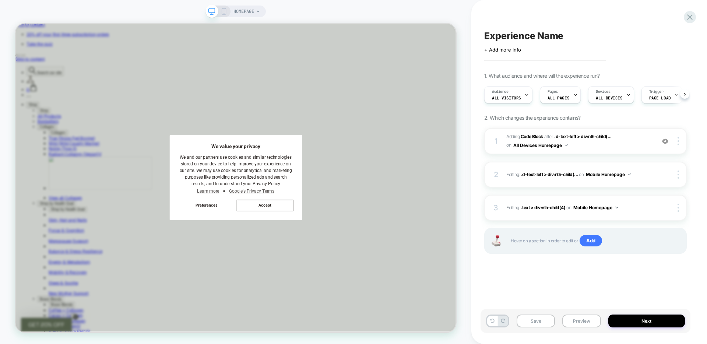
scroll to position [0, 0]
click at [380, 272] on button "Accept" at bounding box center [348, 266] width 75 height 15
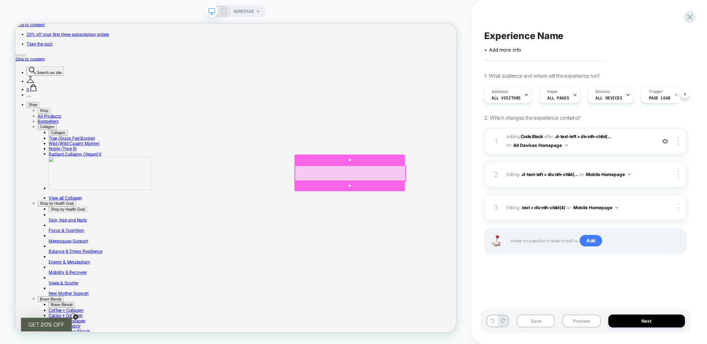
click at [507, 227] on div at bounding box center [461, 223] width 147 height 21
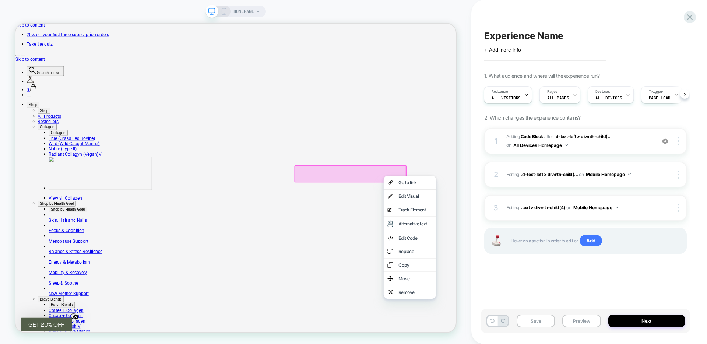
click at [689, 146] on div "Experience Name Click to edit experience details + Add more info 1. What audien…" at bounding box center [586, 171] width 210 height 329
click at [665, 141] on img at bounding box center [666, 141] width 6 height 6
click at [689, 130] on div "Experience Name Click to edit experience details + Add more info 1. What audien…" at bounding box center [586, 171] width 210 height 329
click at [679, 143] on img at bounding box center [678, 141] width 1 height 8
click at [695, 126] on div "Experience Name Click to edit experience details + Add more info 1. What audien…" at bounding box center [590, 172] width 236 height 344
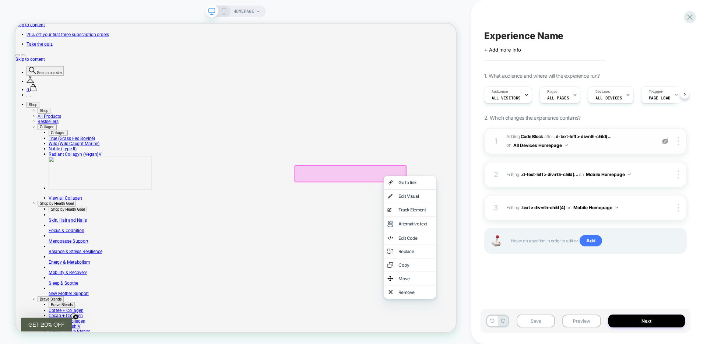
click at [546, 146] on button "All Devices Homepage" at bounding box center [541, 145] width 55 height 9
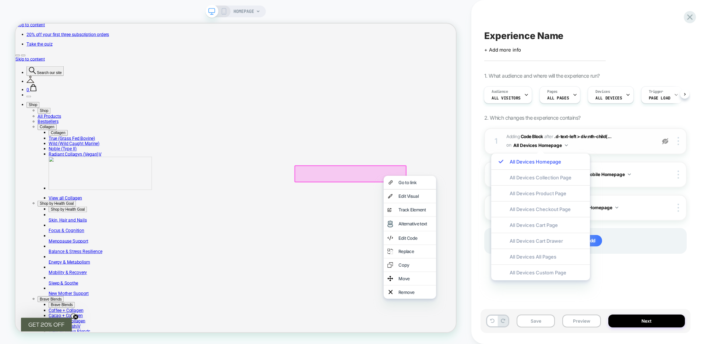
click at [566, 144] on img at bounding box center [566, 145] width 3 height 2
click at [546, 142] on button "All Devices Homepage" at bounding box center [541, 145] width 55 height 9
click at [692, 162] on div "Experience Name Click to edit experience details + Add more info 1. What audien…" at bounding box center [590, 172] width 210 height 344
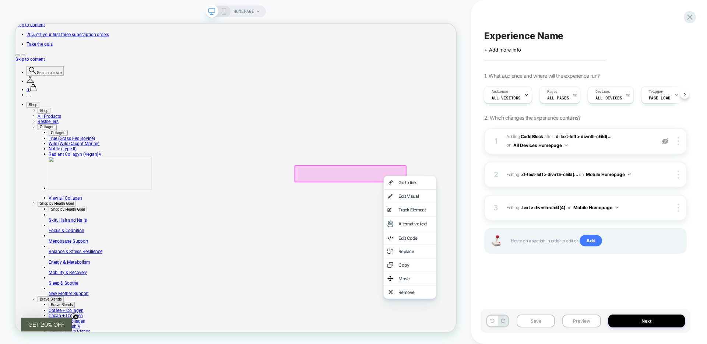
click at [662, 143] on div at bounding box center [666, 141] width 14 height 8
click at [221, 10] on icon at bounding box center [224, 11] width 7 height 7
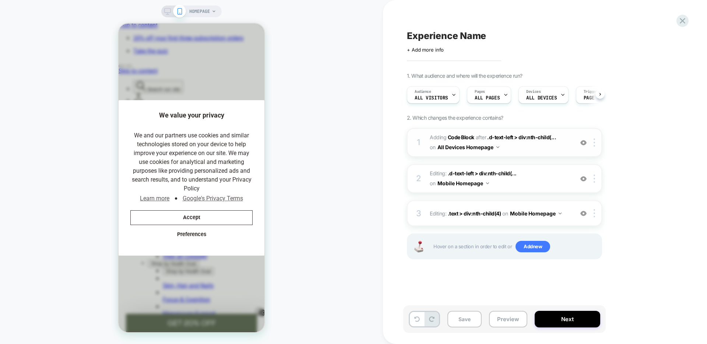
scroll to position [0, 0]
click at [594, 144] on img at bounding box center [594, 143] width 1 height 8
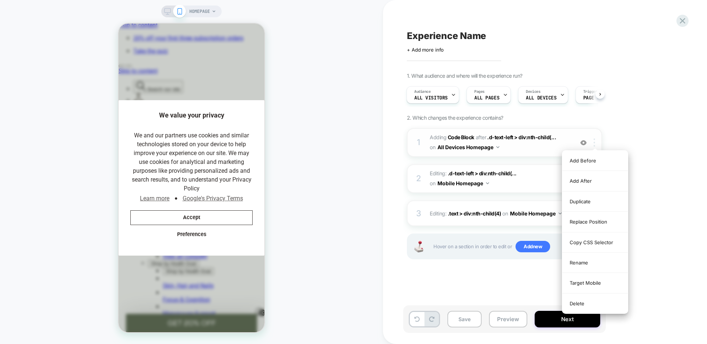
scroll to position [0, 152]
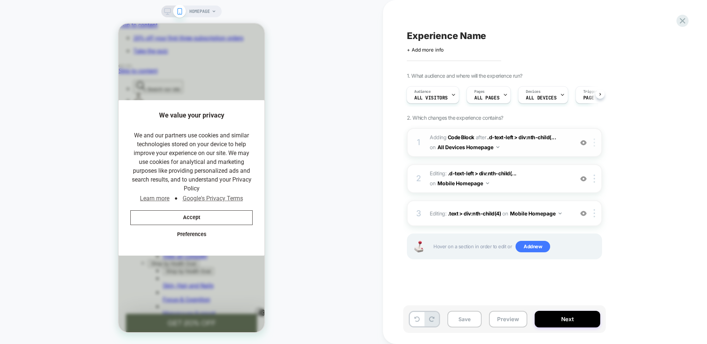
click at [594, 143] on img at bounding box center [594, 143] width 1 height 8
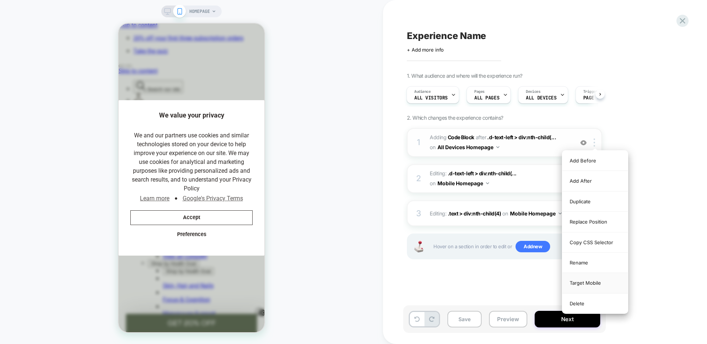
click at [594, 282] on div "Target Mobile" at bounding box center [596, 283] width 66 height 20
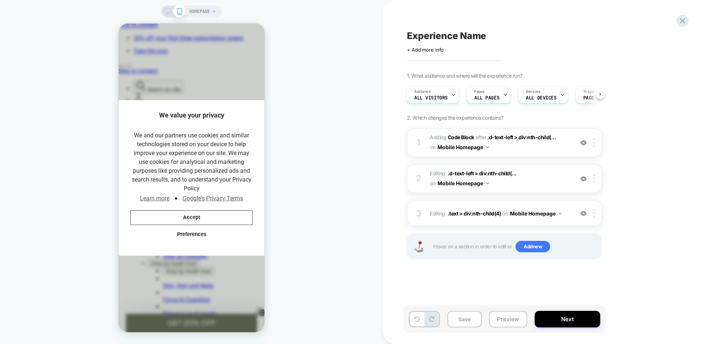
scroll to position [0, 0]
click at [167, 11] on icon at bounding box center [167, 11] width 7 height 7
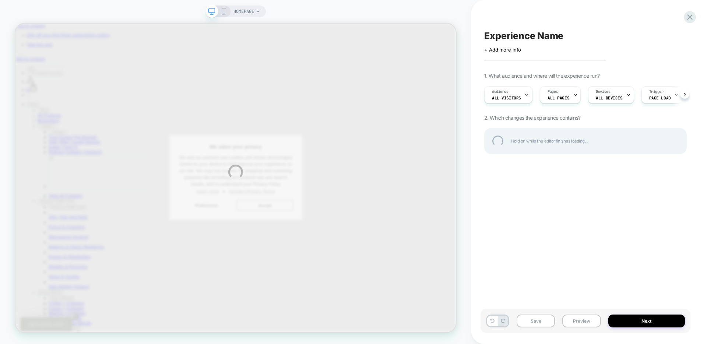
scroll to position [2, 0]
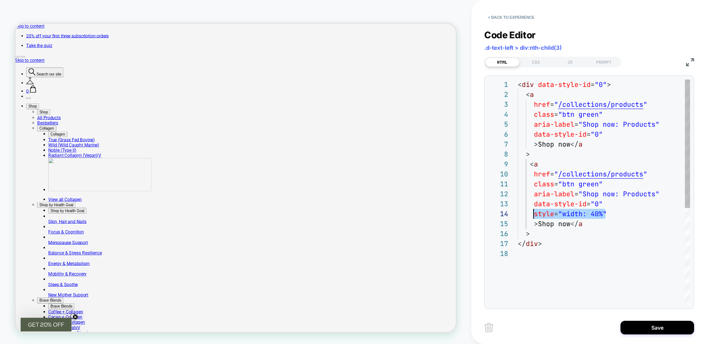
scroll to position [30, 16]
drag, startPoint x: 612, startPoint y: 215, endPoint x: 535, endPoint y: 213, distance: 77.1
click at [605, 135] on div "< div data-style-id = "0" > < a href = " /collections/products " class = "btn g…" at bounding box center [604, 277] width 172 height 395
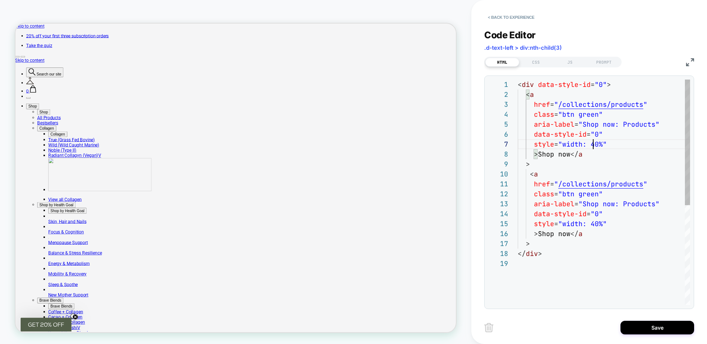
scroll to position [60, 76]
click at [594, 224] on div "< div data-style-id = "0" > < a href = " /collections/products " class = "btn g…" at bounding box center [604, 282] width 172 height 405
click at [599, 144] on div "< div data-style-id = "0" > < a href = " /collections/products " class = "btn g…" at bounding box center [604, 282] width 172 height 405
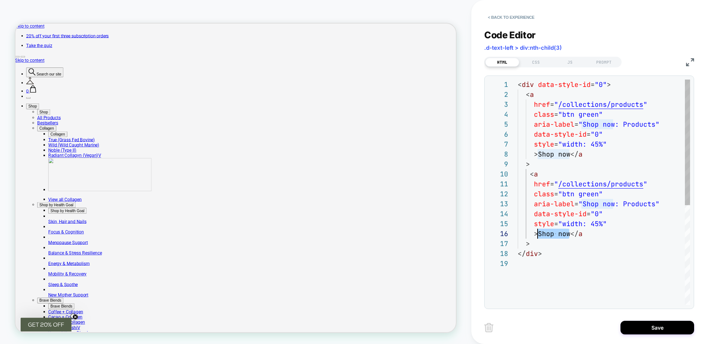
drag, startPoint x: 570, startPoint y: 233, endPoint x: 538, endPoint y: 235, distance: 31.7
click at [538, 235] on div "< div data-style-id = "0" > < a href = " /collections/products " class = "btn g…" at bounding box center [604, 282] width 172 height 405
drag, startPoint x: 608, startPoint y: 232, endPoint x: 538, endPoint y: 235, distance: 69.7
click at [538, 235] on div "< div data-style-id = "0" > < a href = " /collections/products " class = "btn g…" at bounding box center [604, 282] width 172 height 405
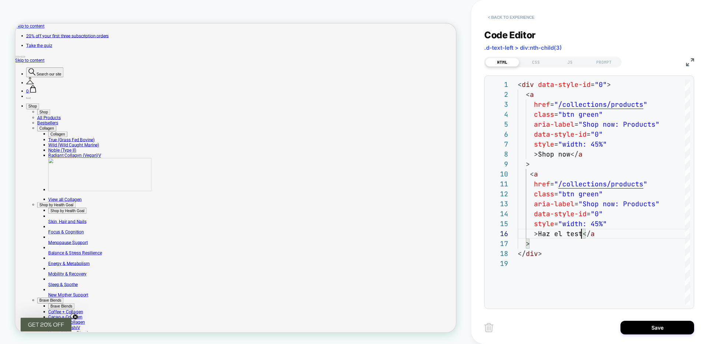
type textarea "**********"
click at [527, 21] on button "< Back to experience" at bounding box center [512, 17] width 54 height 12
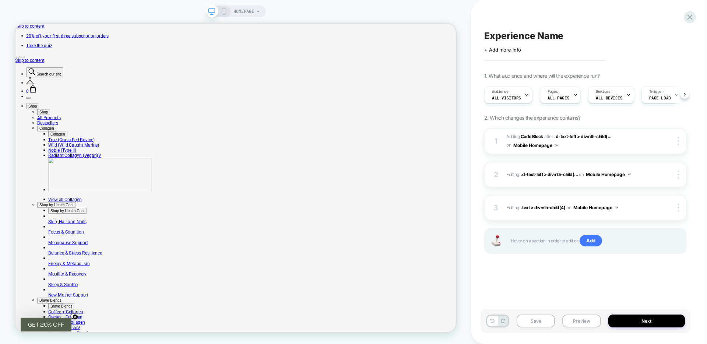
scroll to position [0, 0]
click at [686, 18] on icon at bounding box center [690, 17] width 10 height 10
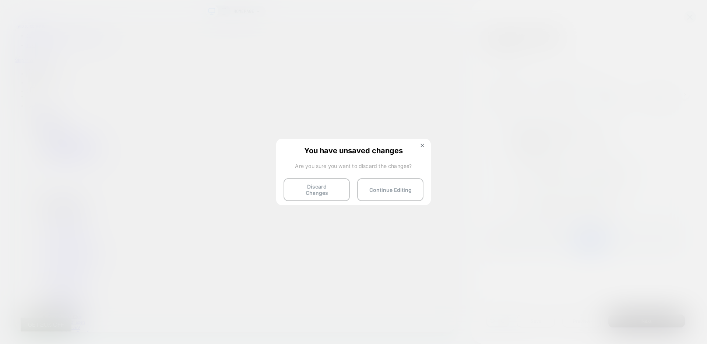
drag, startPoint x: 330, startPoint y: 193, endPoint x: 334, endPoint y: 198, distance: 6.5
click at [330, 193] on button "Discard Changes" at bounding box center [317, 189] width 66 height 23
